Goal: Task Accomplishment & Management: Complete application form

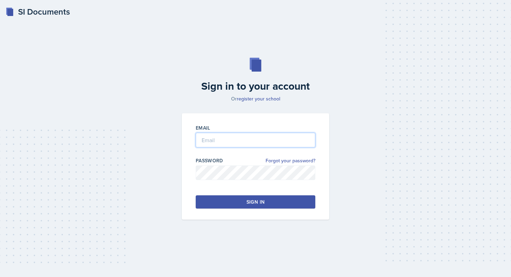
click at [212, 144] on input "email" at bounding box center [256, 140] width 120 height 15
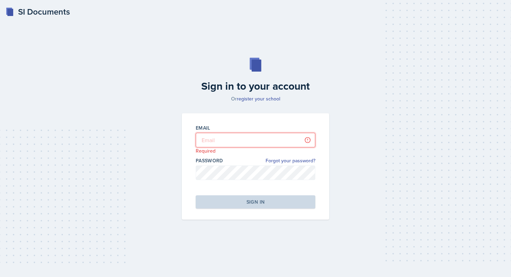
type input "[PERSON_NAME][EMAIL_ADDRESS][DOMAIN_NAME]"
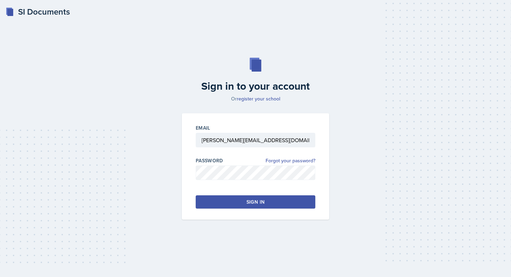
click at [253, 207] on button "Sign in" at bounding box center [256, 201] width 120 height 13
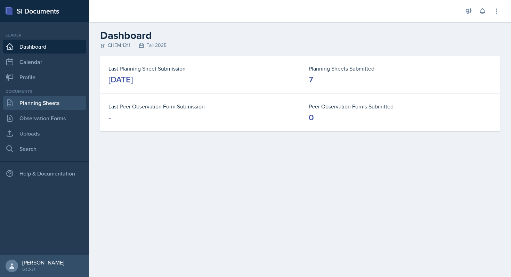
click at [68, 105] on link "Planning Sheets" at bounding box center [44, 103] width 83 height 14
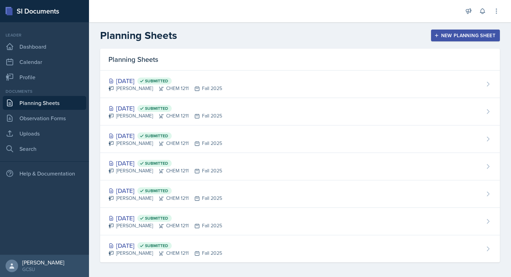
click at [379, 38] on div "New Planning Sheet" at bounding box center [465, 36] width 60 height 6
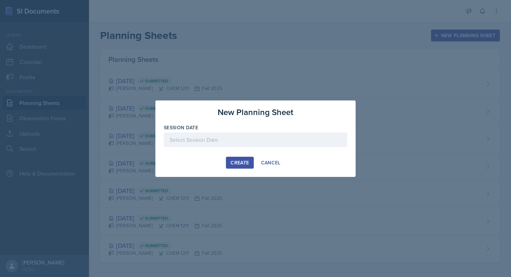
click at [283, 143] on div at bounding box center [256, 139] width 184 height 15
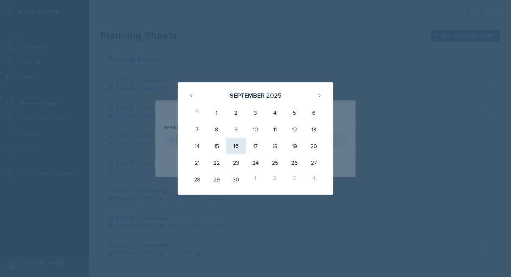
click at [235, 147] on div "16" at bounding box center [235, 146] width 19 height 17
type input "[DATE]"
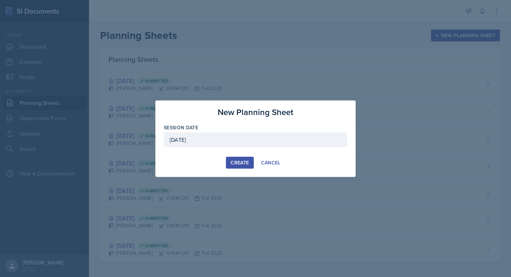
click at [240, 161] on div "Create" at bounding box center [239, 163] width 18 height 6
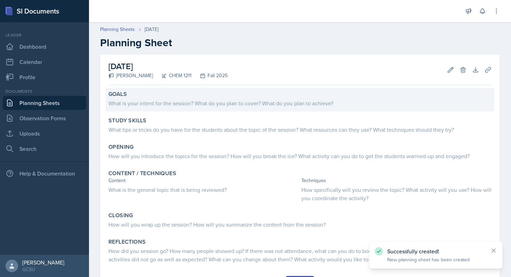
click at [284, 100] on div "What is your intent for the session? What do you plan to cover? What do you pla…" at bounding box center [299, 103] width 383 height 8
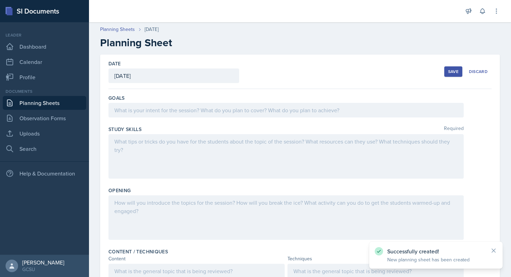
click at [221, 115] on div at bounding box center [285, 110] width 355 height 15
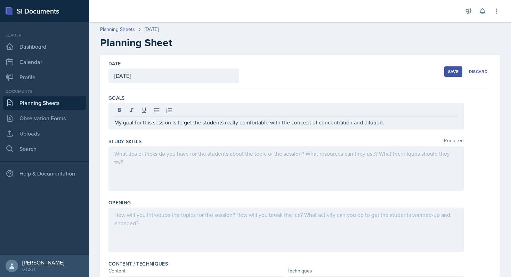
click at [164, 170] on div at bounding box center [285, 168] width 355 height 44
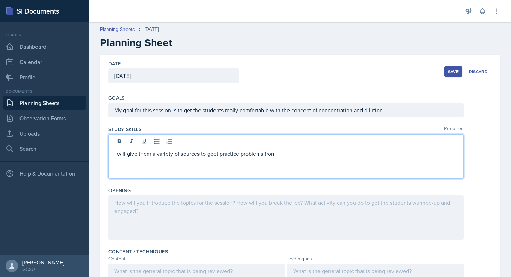
click at [214, 155] on p "I will give them a variety of sources to geet practice problems from" at bounding box center [285, 153] width 343 height 8
click at [278, 154] on p "I will give them a variety of sources to get practice problems from" at bounding box center [285, 153] width 343 height 8
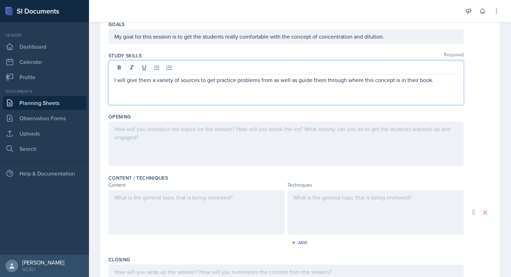
scroll to position [74, 0]
click at [229, 154] on div at bounding box center [285, 143] width 355 height 44
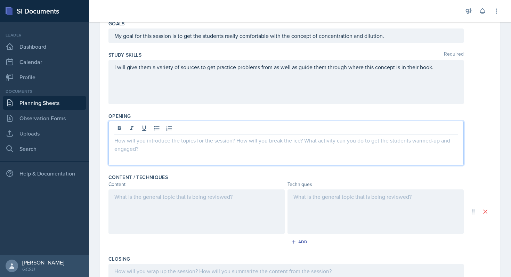
scroll to position [87, 0]
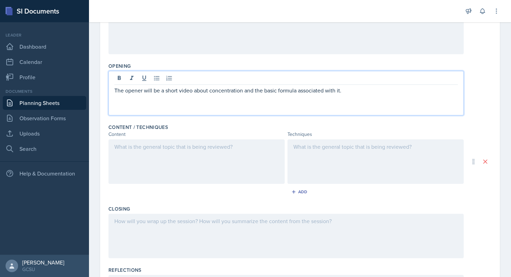
click at [229, 169] on div at bounding box center [196, 161] width 176 height 44
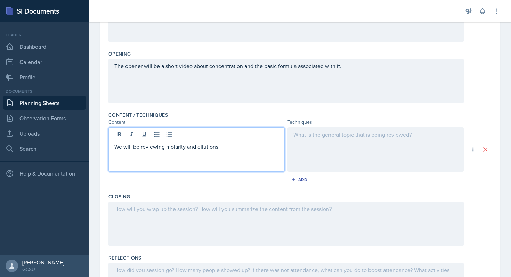
click at [326, 150] on div at bounding box center [375, 149] width 176 height 44
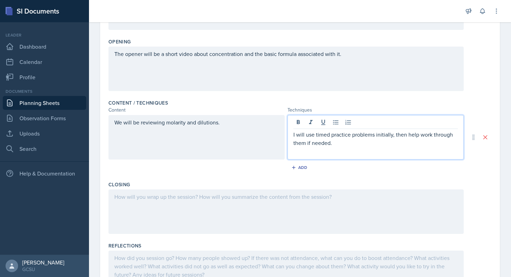
scroll to position [195, 0]
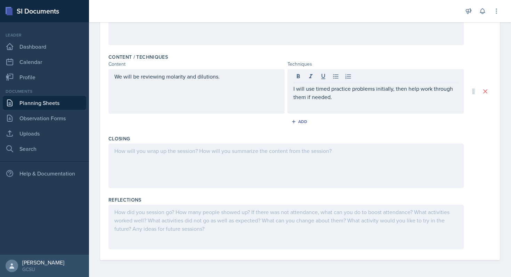
click at [263, 156] on div at bounding box center [285, 166] width 355 height 44
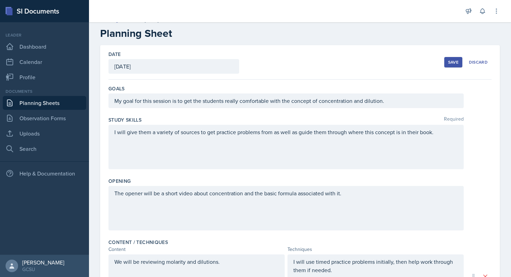
scroll to position [0, 0]
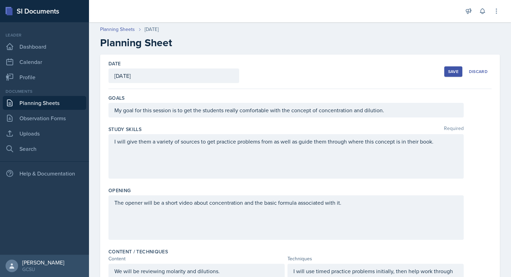
click at [379, 67] on button "Save" at bounding box center [453, 71] width 18 height 10
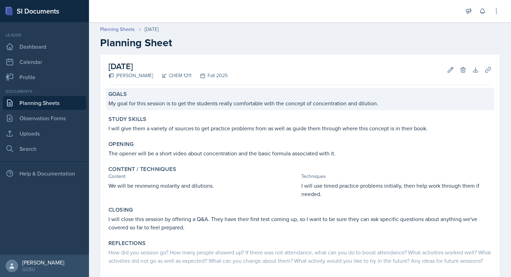
scroll to position [46, 0]
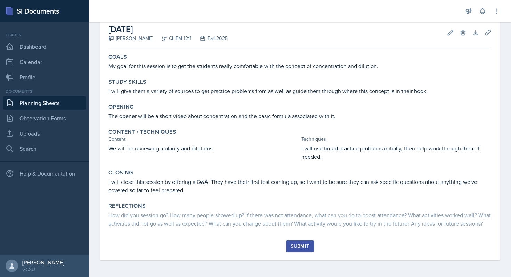
click at [298, 248] on div "Submit" at bounding box center [300, 246] width 18 height 6
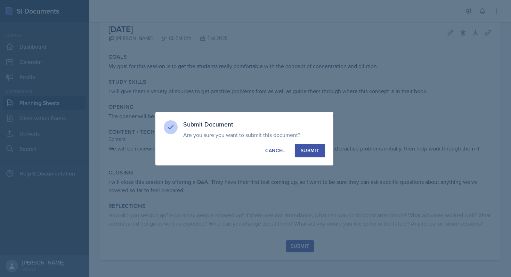
click at [307, 148] on div "Submit" at bounding box center [310, 150] width 18 height 7
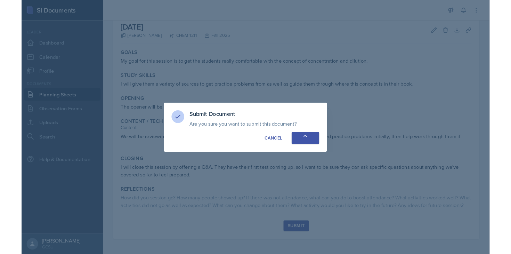
scroll to position [0, 0]
